Goal: Task Accomplishment & Management: Use online tool/utility

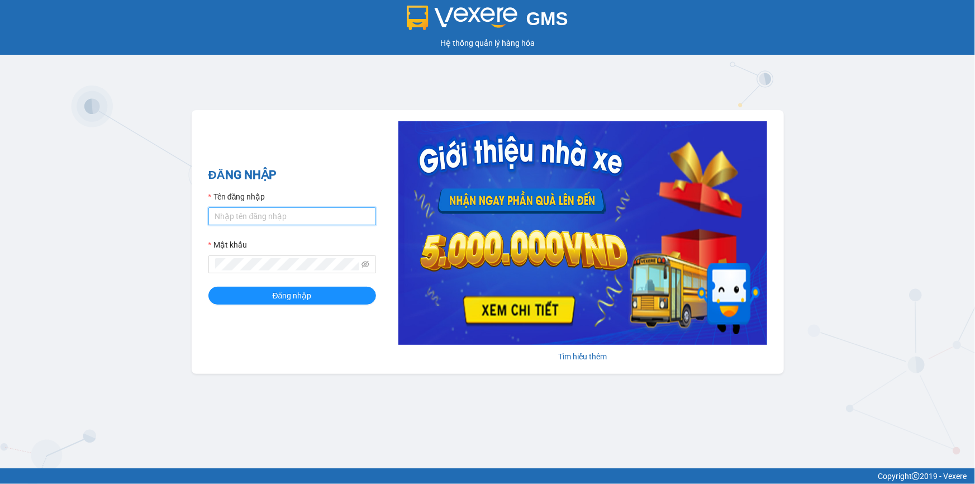
click at [264, 218] on input "Tên đăng nhập" at bounding box center [292, 216] width 168 height 18
type input "trahangct2.phuongnam"
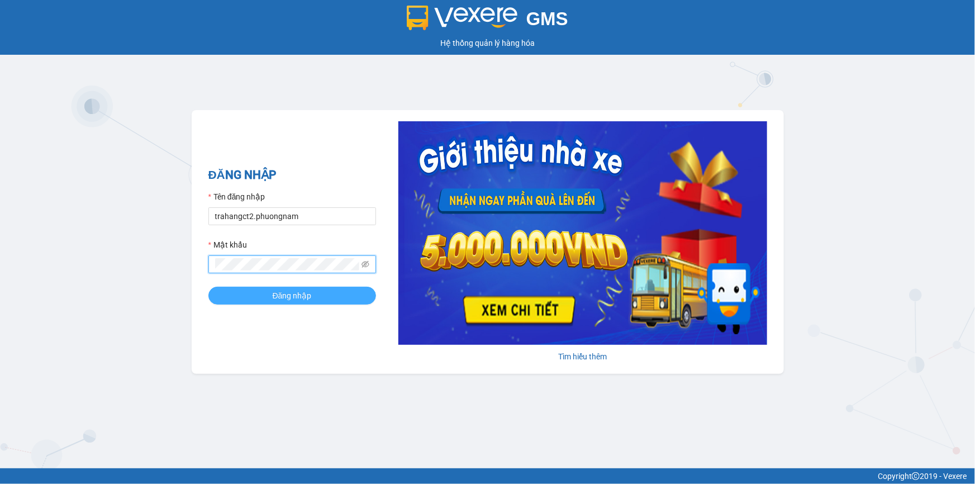
click at [271, 299] on button "Đăng nhập" at bounding box center [292, 296] width 168 height 18
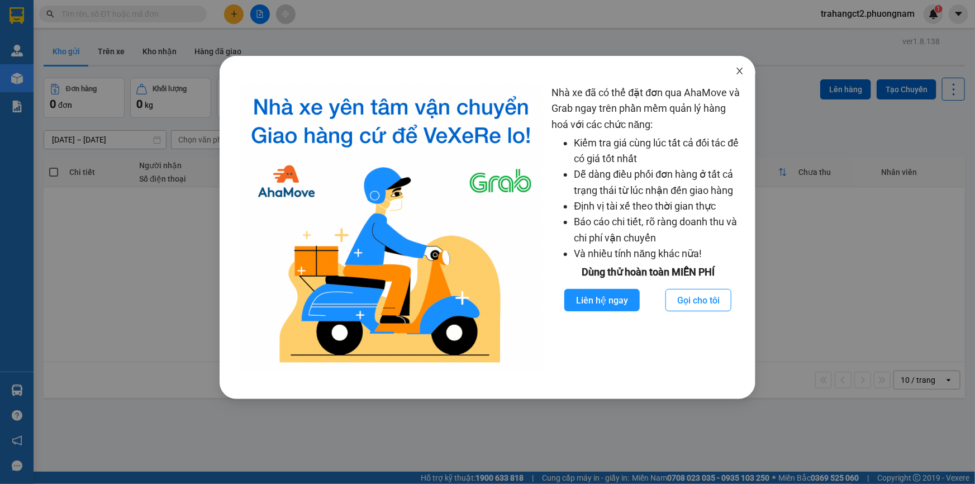
click at [741, 73] on icon "close" at bounding box center [740, 71] width 6 height 7
